Goal: Task Accomplishment & Management: Use online tool/utility

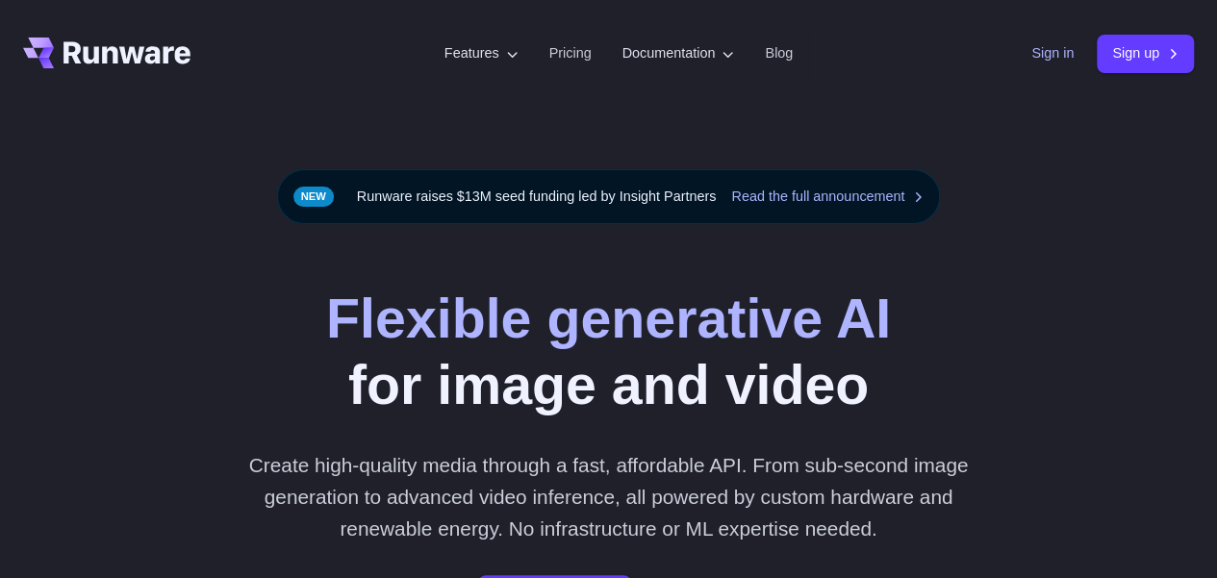
click at [1031, 47] on link "Sign in" at bounding box center [1052, 53] width 42 height 22
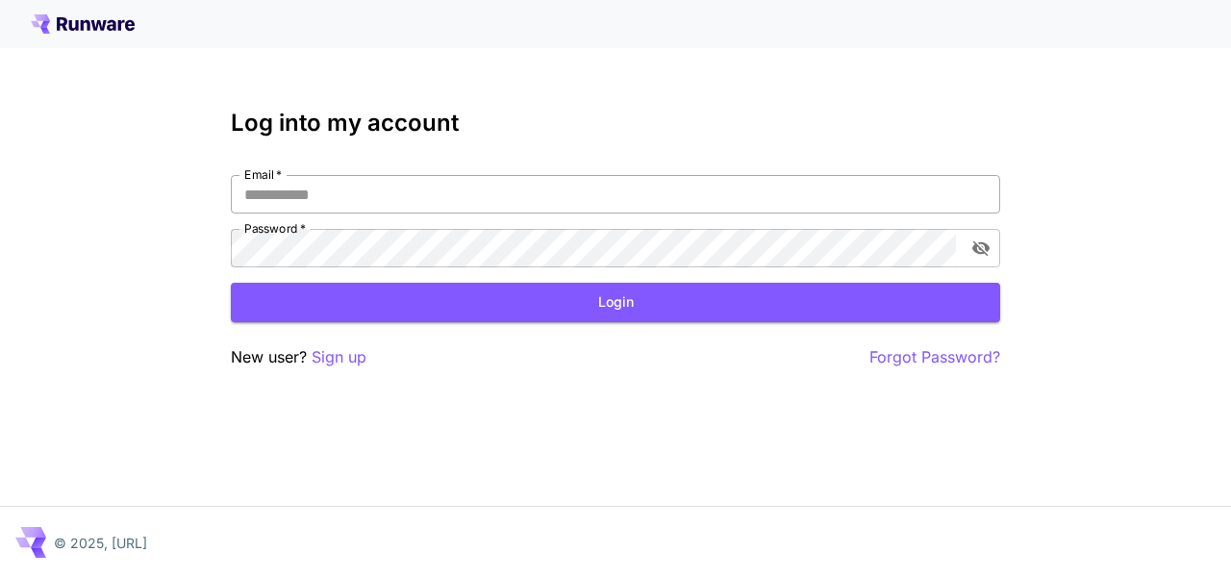
click at [450, 191] on input "Email   *" at bounding box center [615, 194] width 769 height 38
type input "**********"
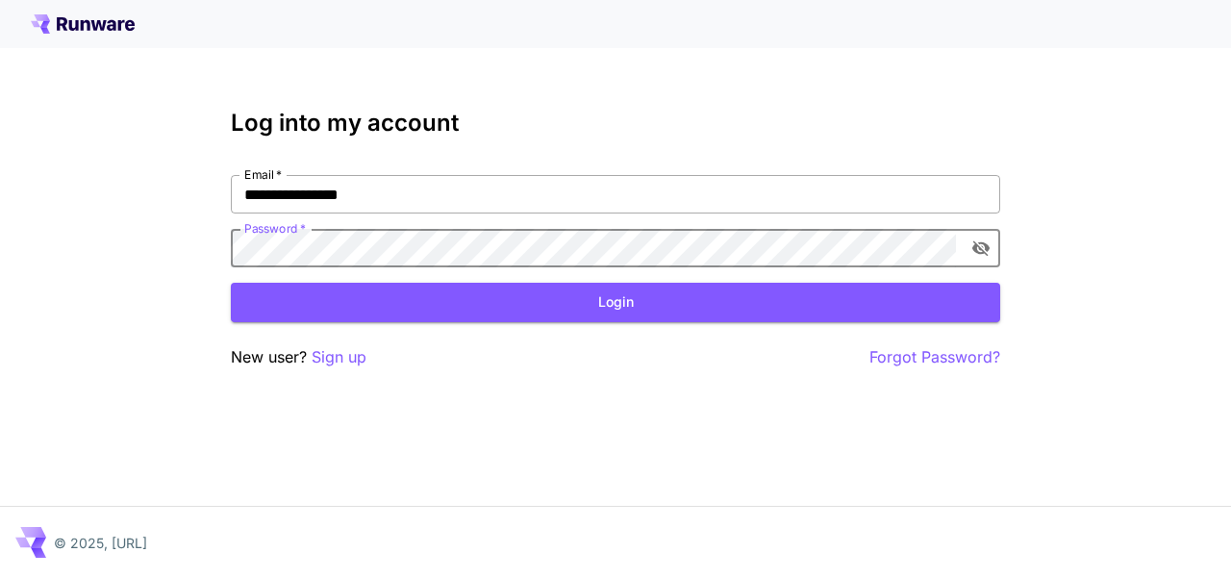
click button "Login" at bounding box center [615, 302] width 769 height 39
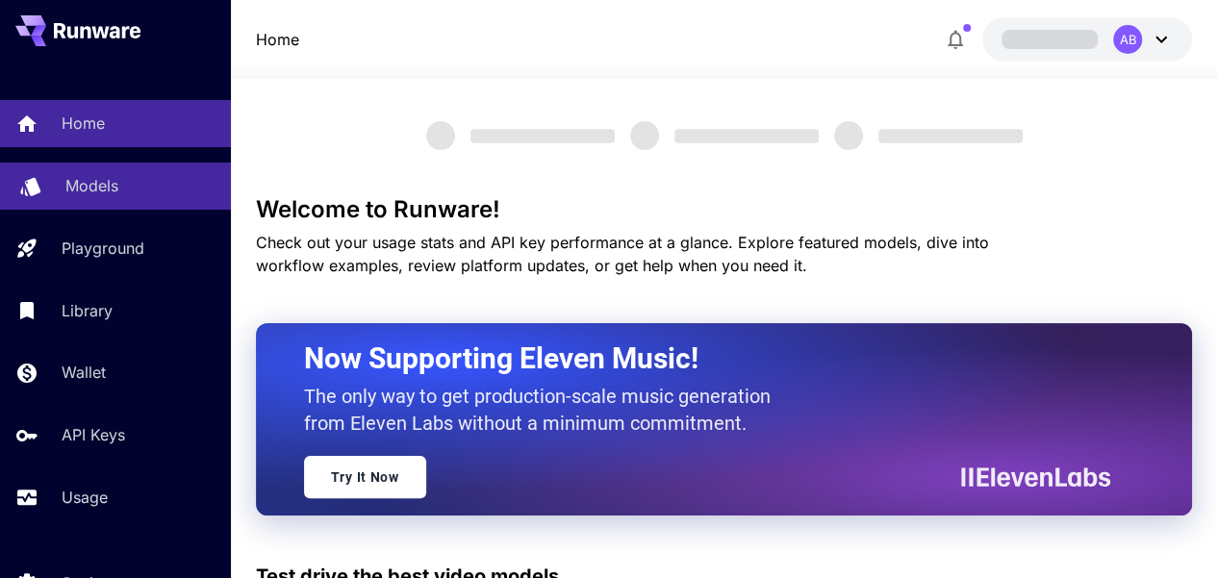
click at [92, 184] on p "Models" at bounding box center [91, 185] width 53 height 23
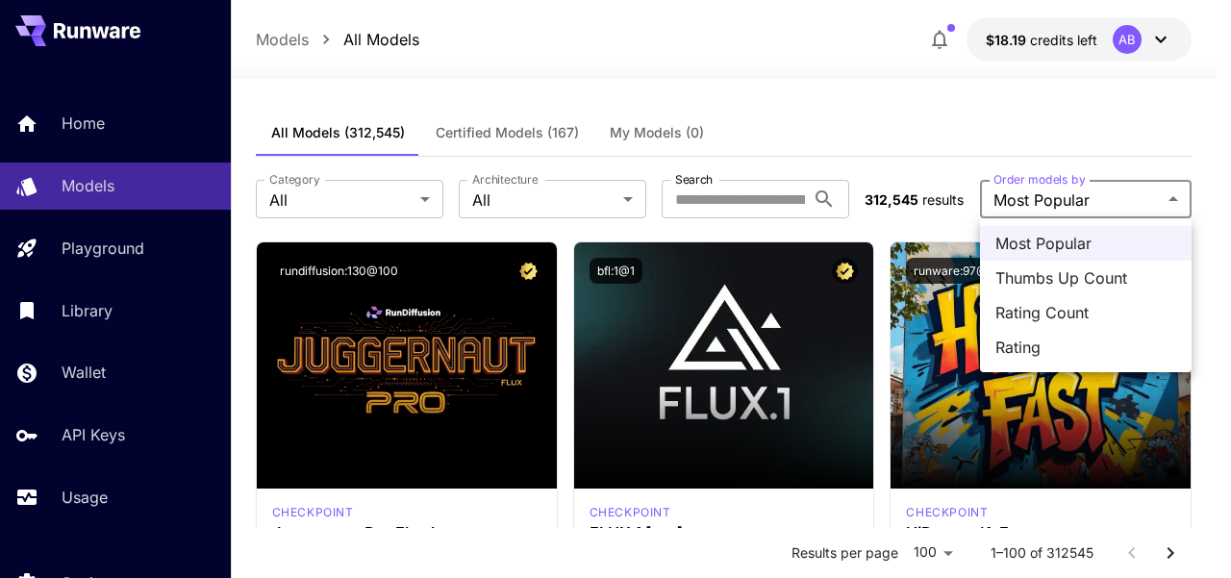
click at [984, 106] on div at bounding box center [615, 289] width 1231 height 578
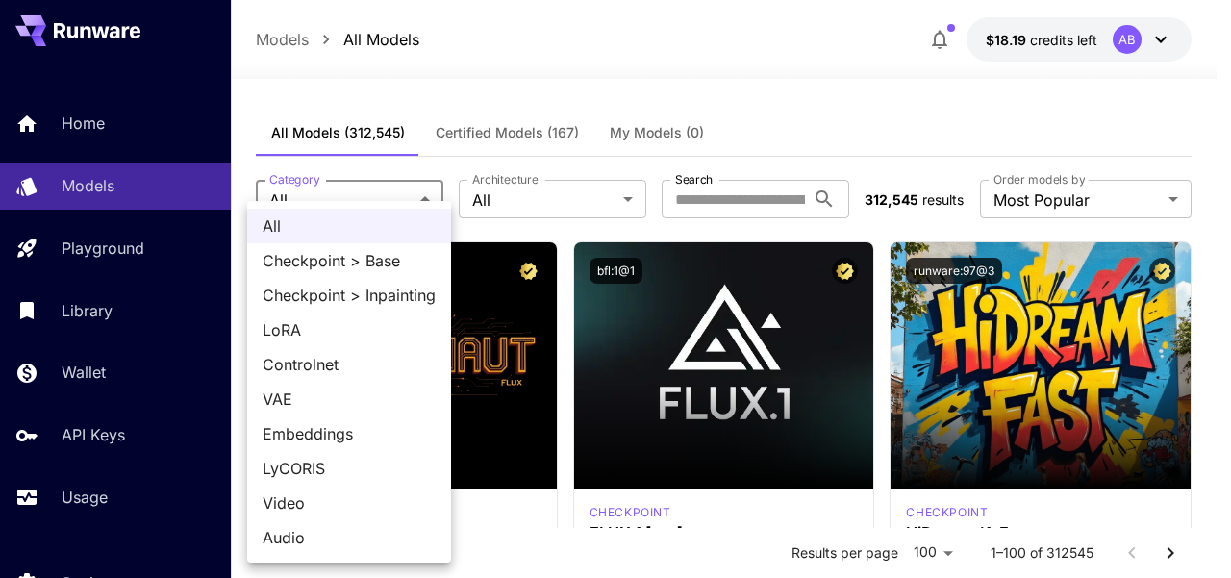
click at [333, 496] on span "Video" at bounding box center [349, 502] width 173 height 23
type input "*****"
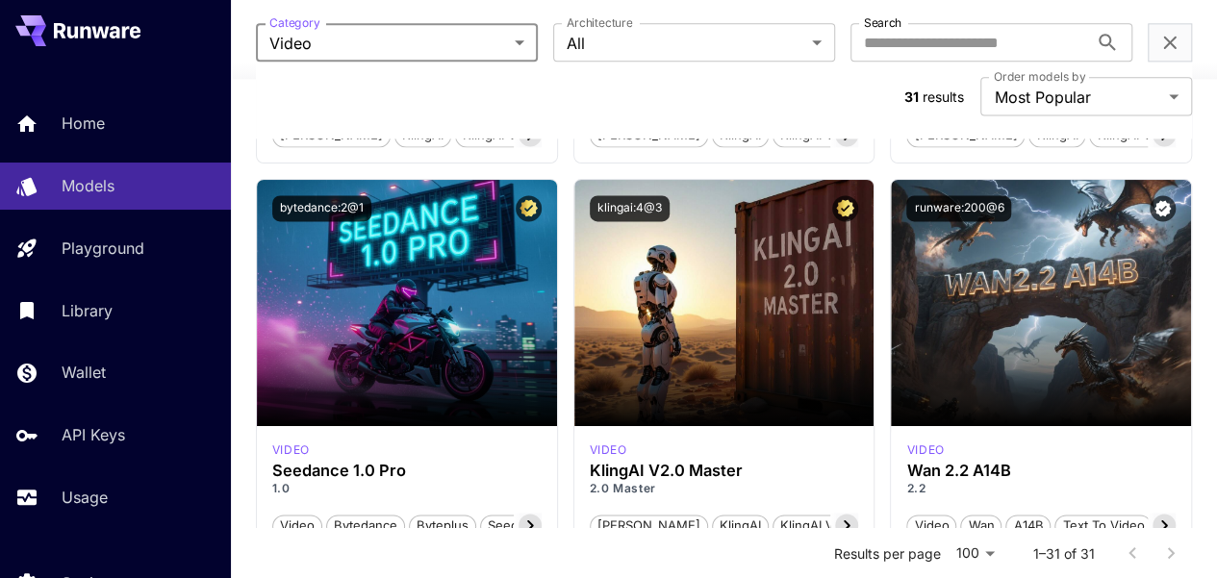
scroll to position [1346, 0]
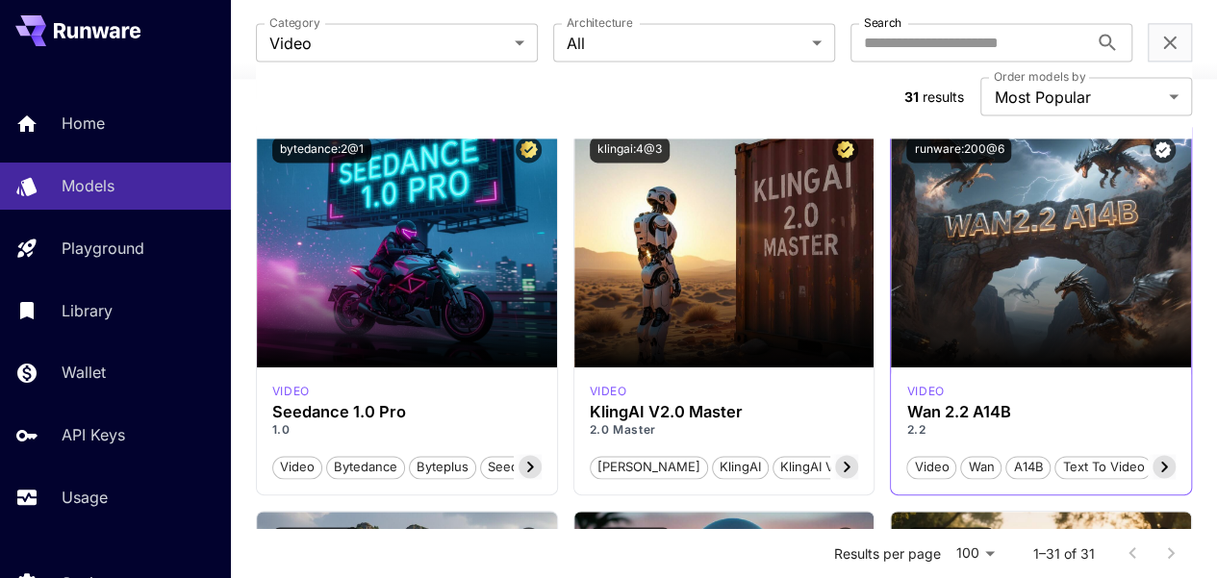
click at [991, 458] on span "Wan" at bounding box center [980, 467] width 39 height 19
click at [986, 458] on span "Wan" at bounding box center [980, 467] width 39 height 19
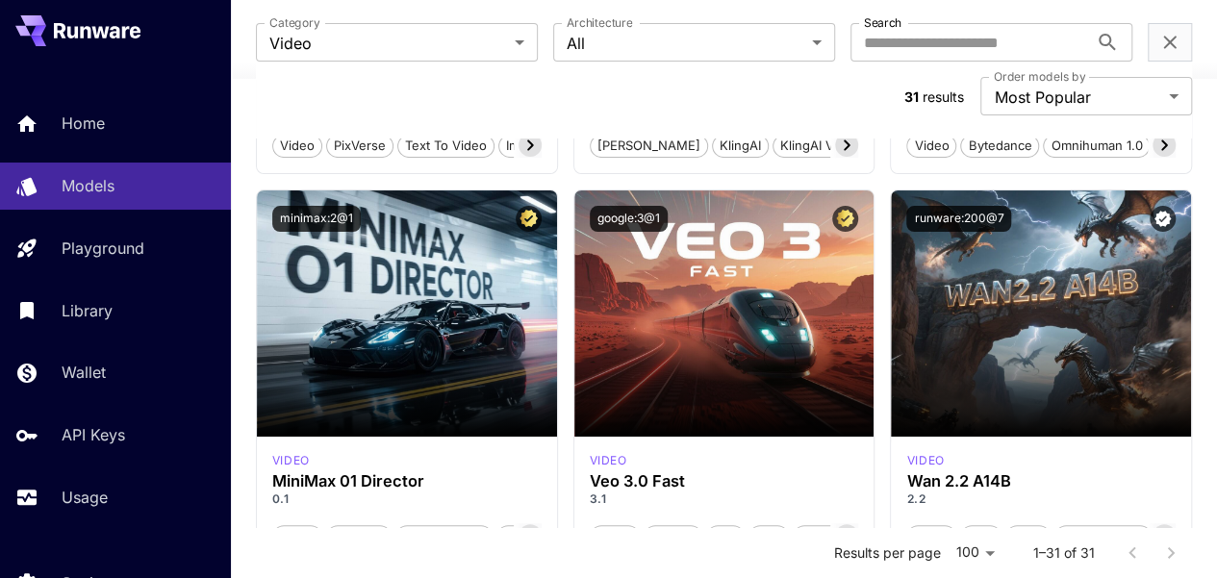
scroll to position [3655, 0]
